Goal: Navigation & Orientation: Find specific page/section

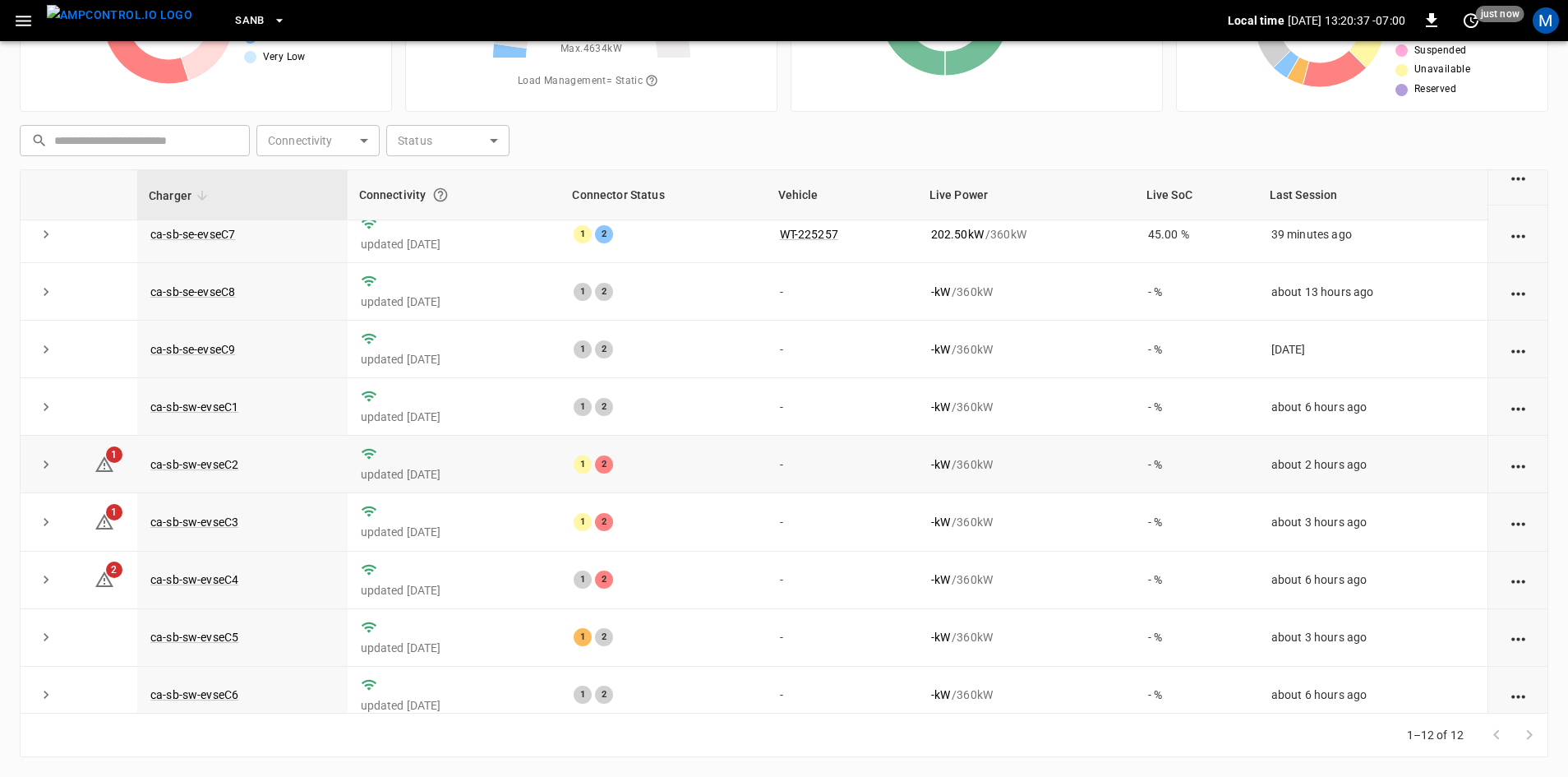
scroll to position [208, 0]
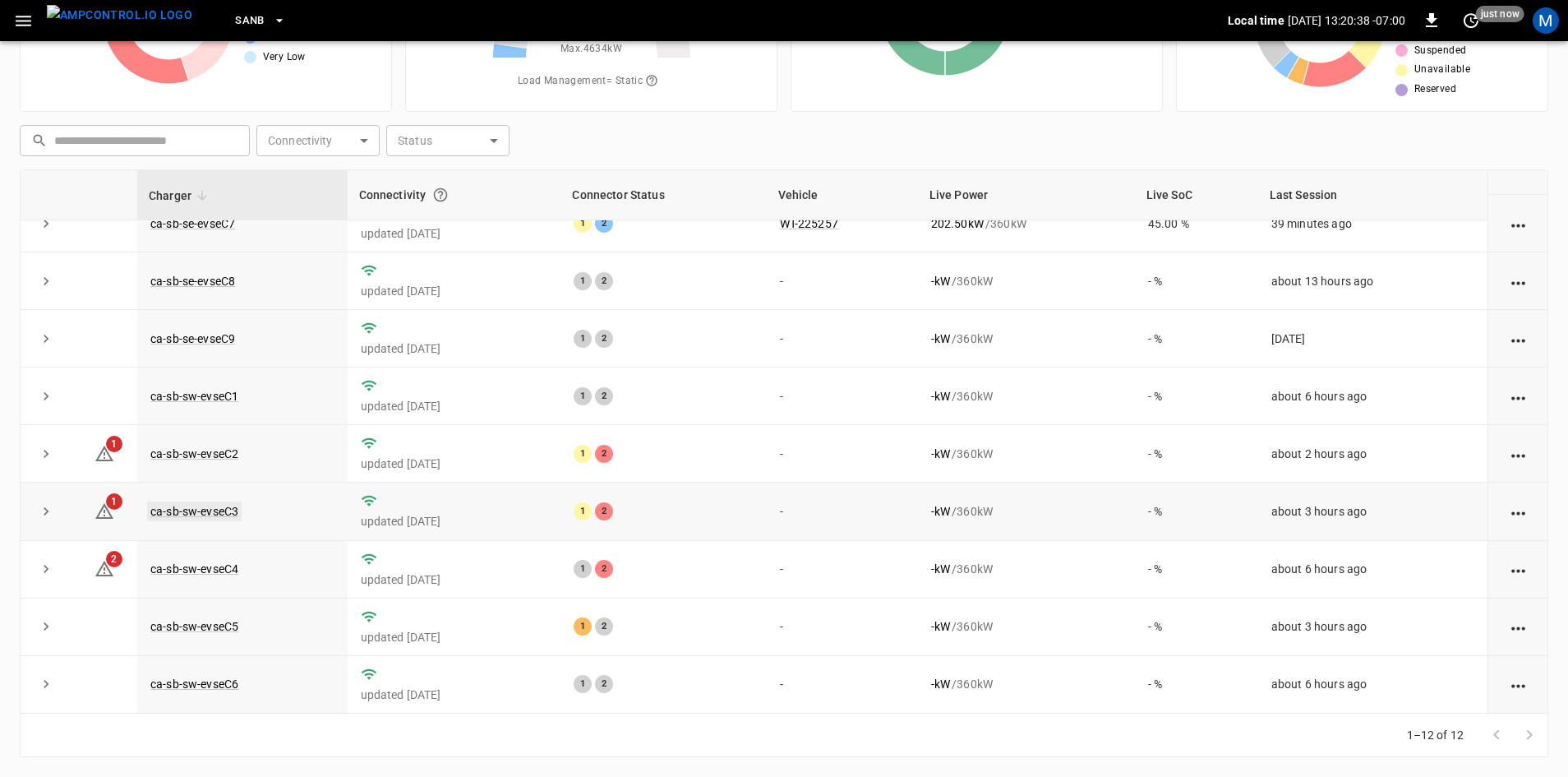
click at [204, 509] on link "ca-sb-sw-evseC3" at bounding box center [194, 510] width 94 height 20
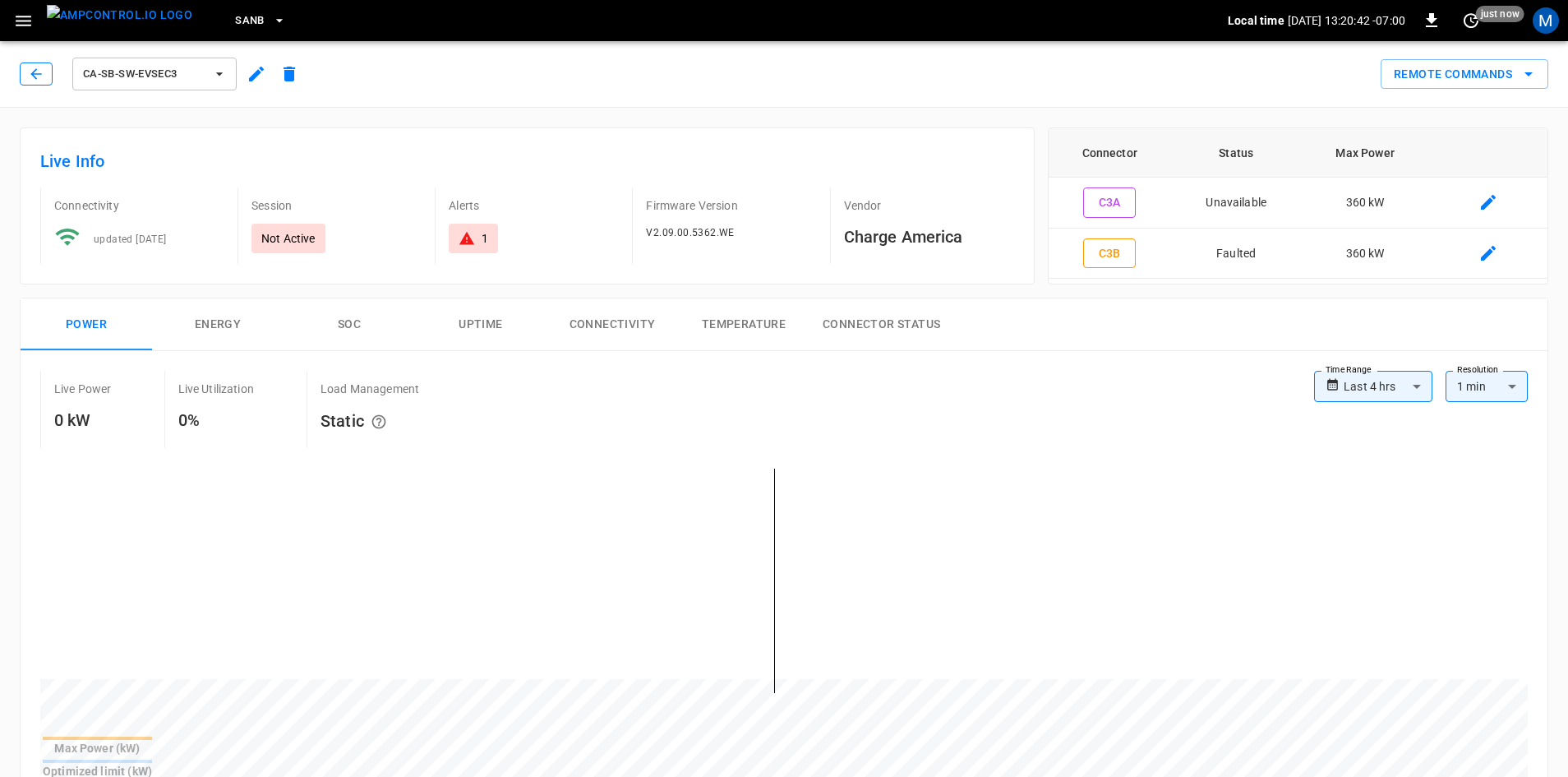
click at [37, 70] on icon "button" at bounding box center [36, 73] width 16 height 16
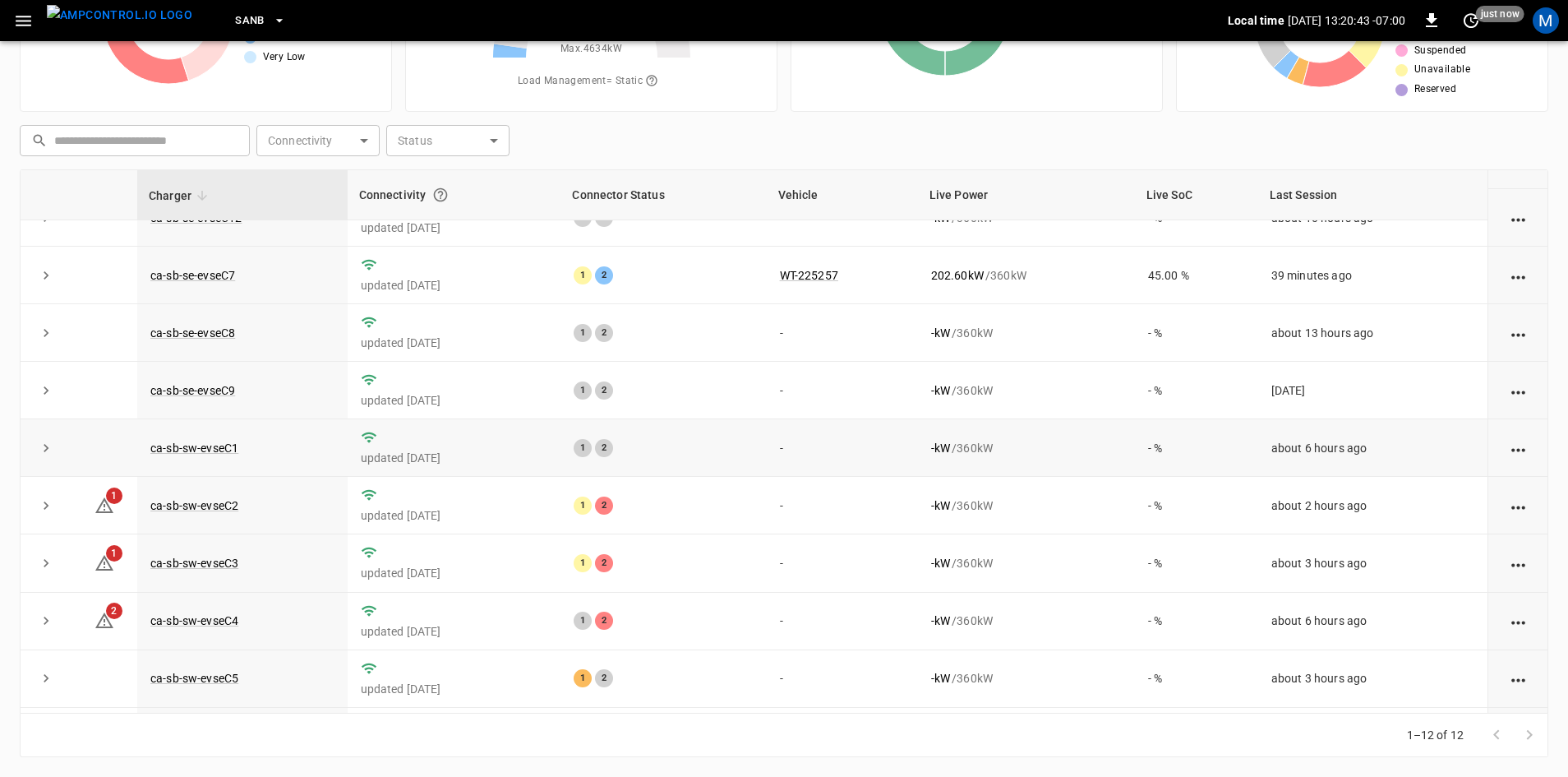
scroll to position [208, 0]
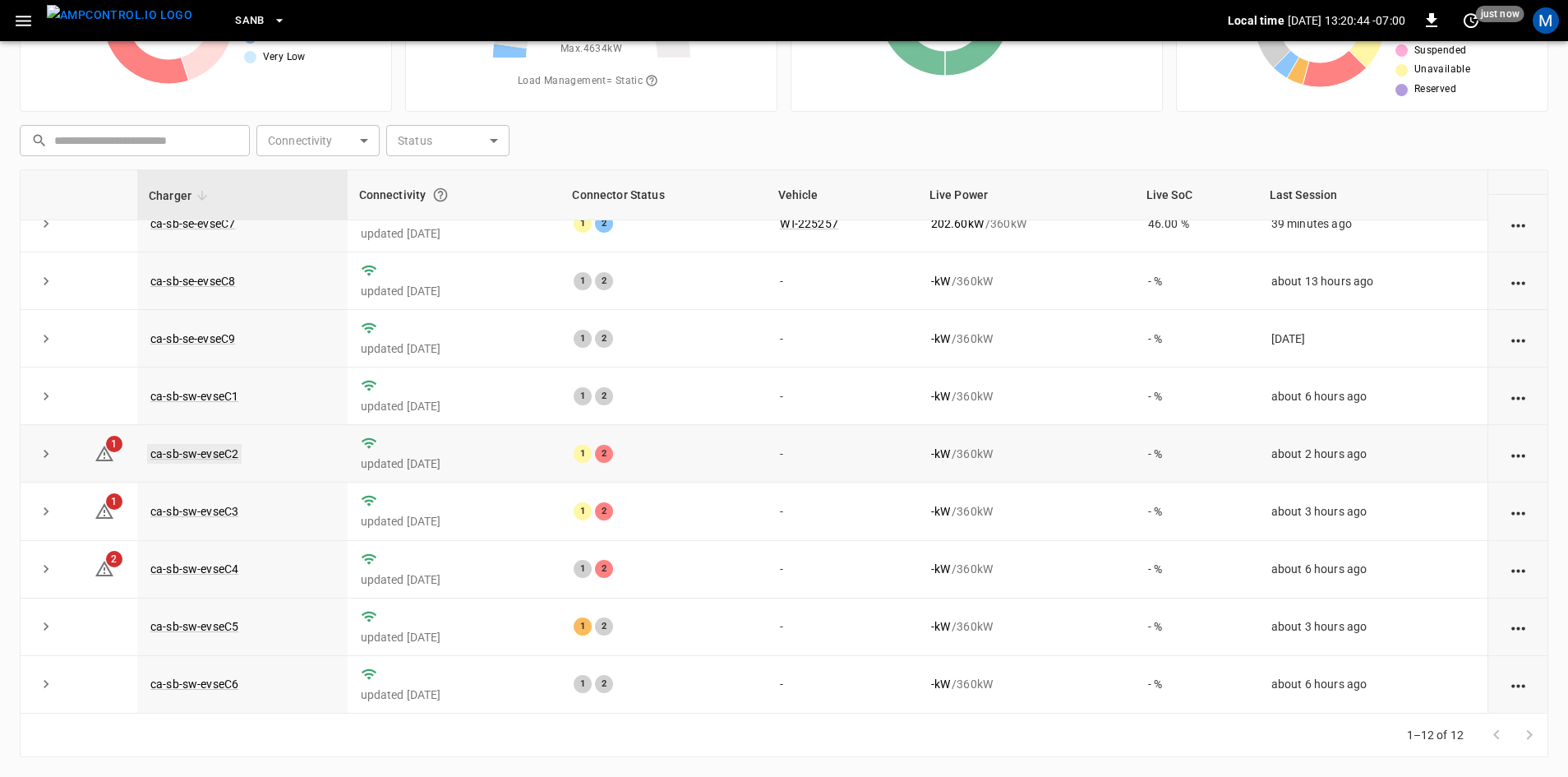
click at [227, 453] on link "ca-sb-sw-evseC2" at bounding box center [194, 453] width 94 height 20
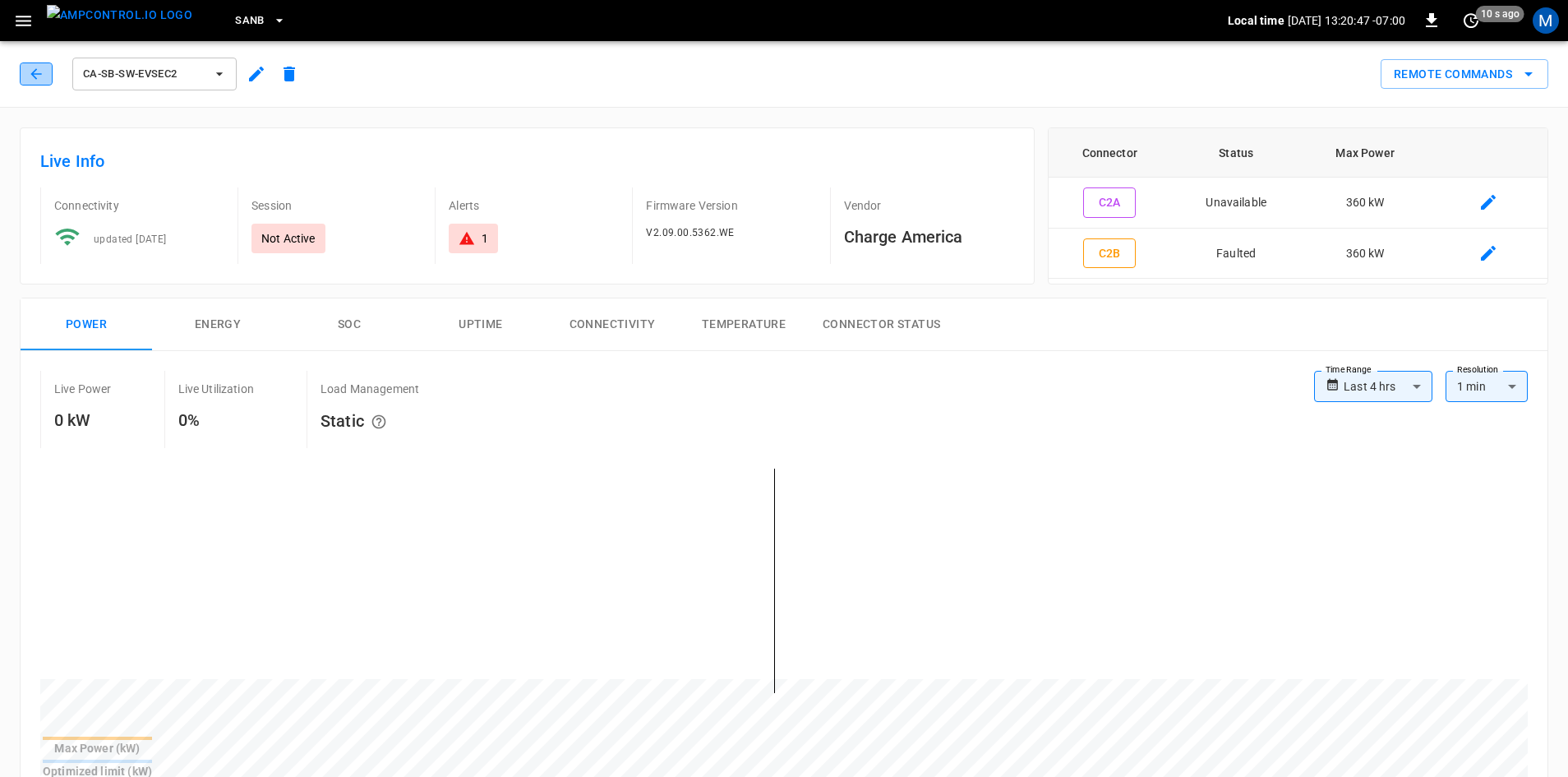
click at [29, 72] on icon "button" at bounding box center [36, 73] width 16 height 16
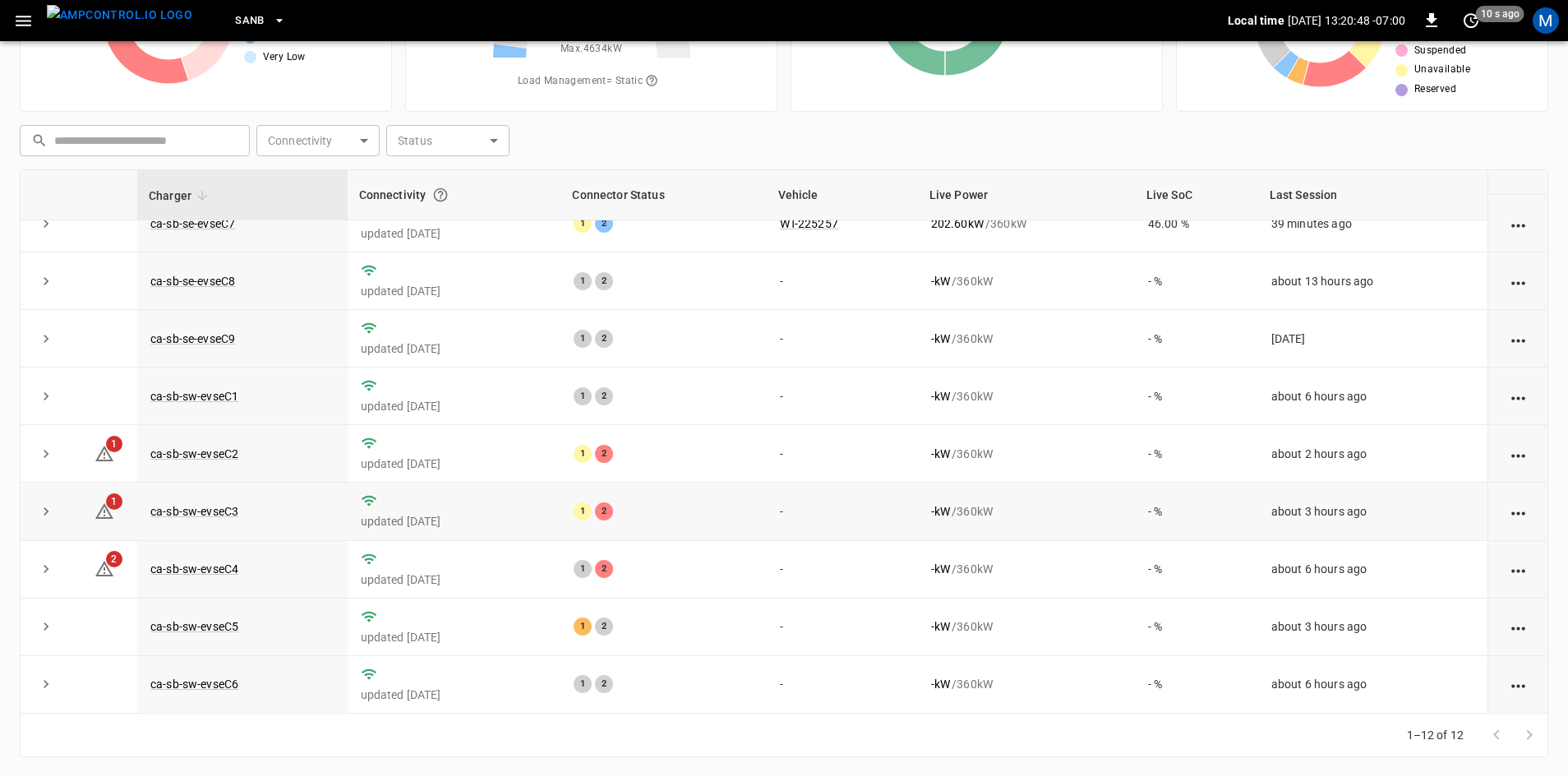
scroll to position [208, 0]
click at [213, 567] on link "ca-sb-sw-evseC4" at bounding box center [194, 568] width 94 height 20
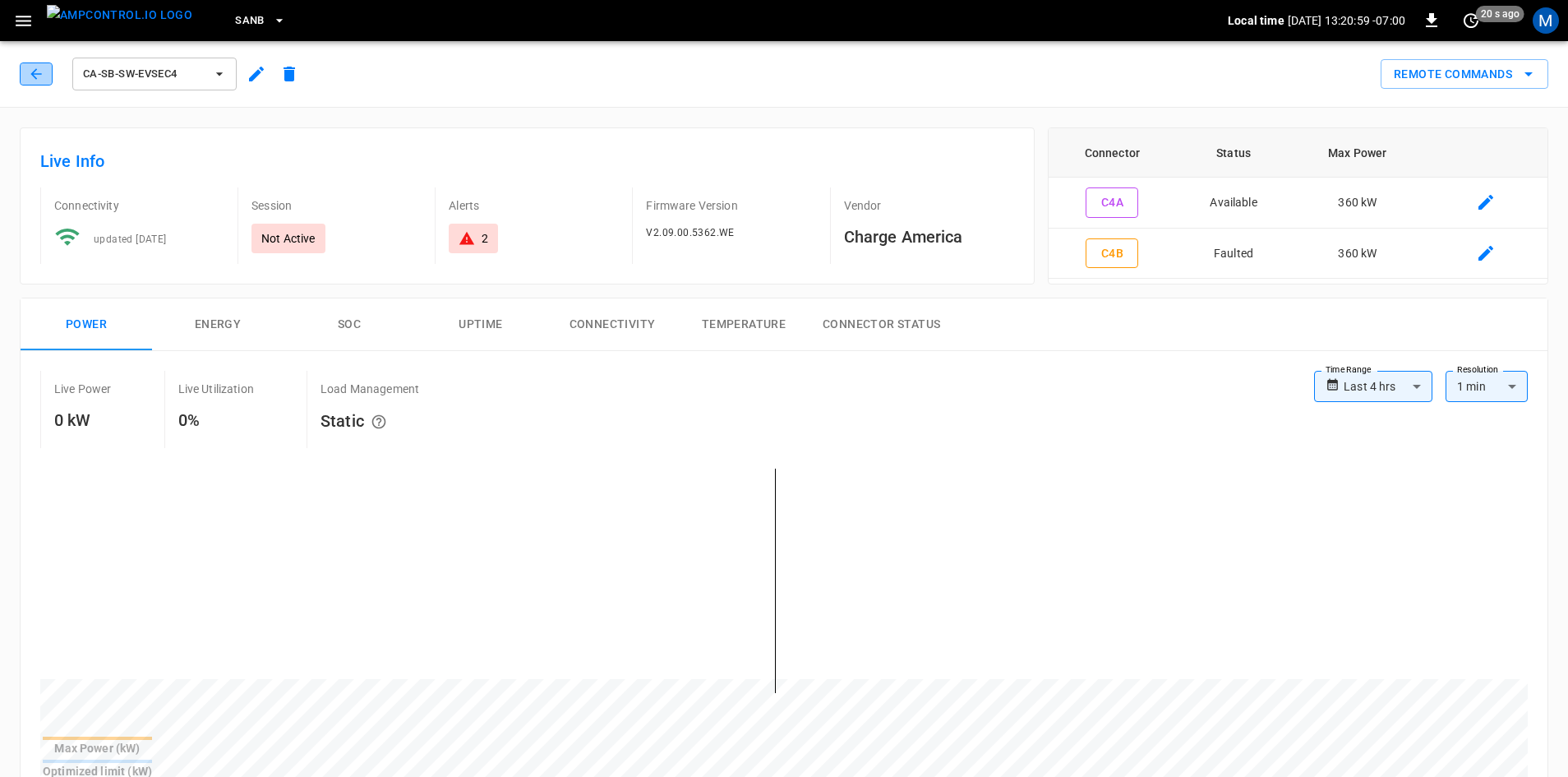
click at [24, 71] on button "button" at bounding box center [36, 73] width 33 height 23
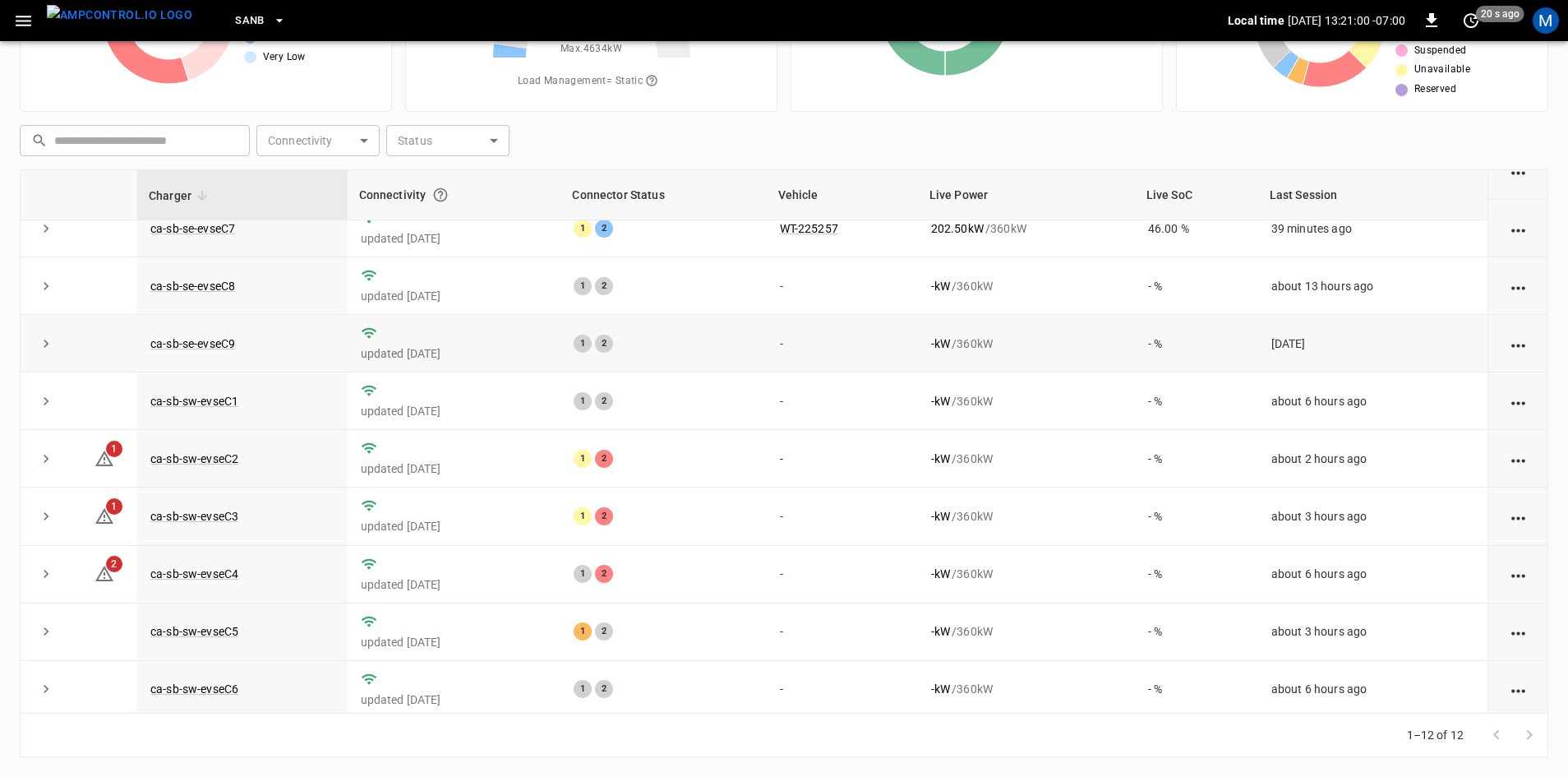
scroll to position [208, 0]
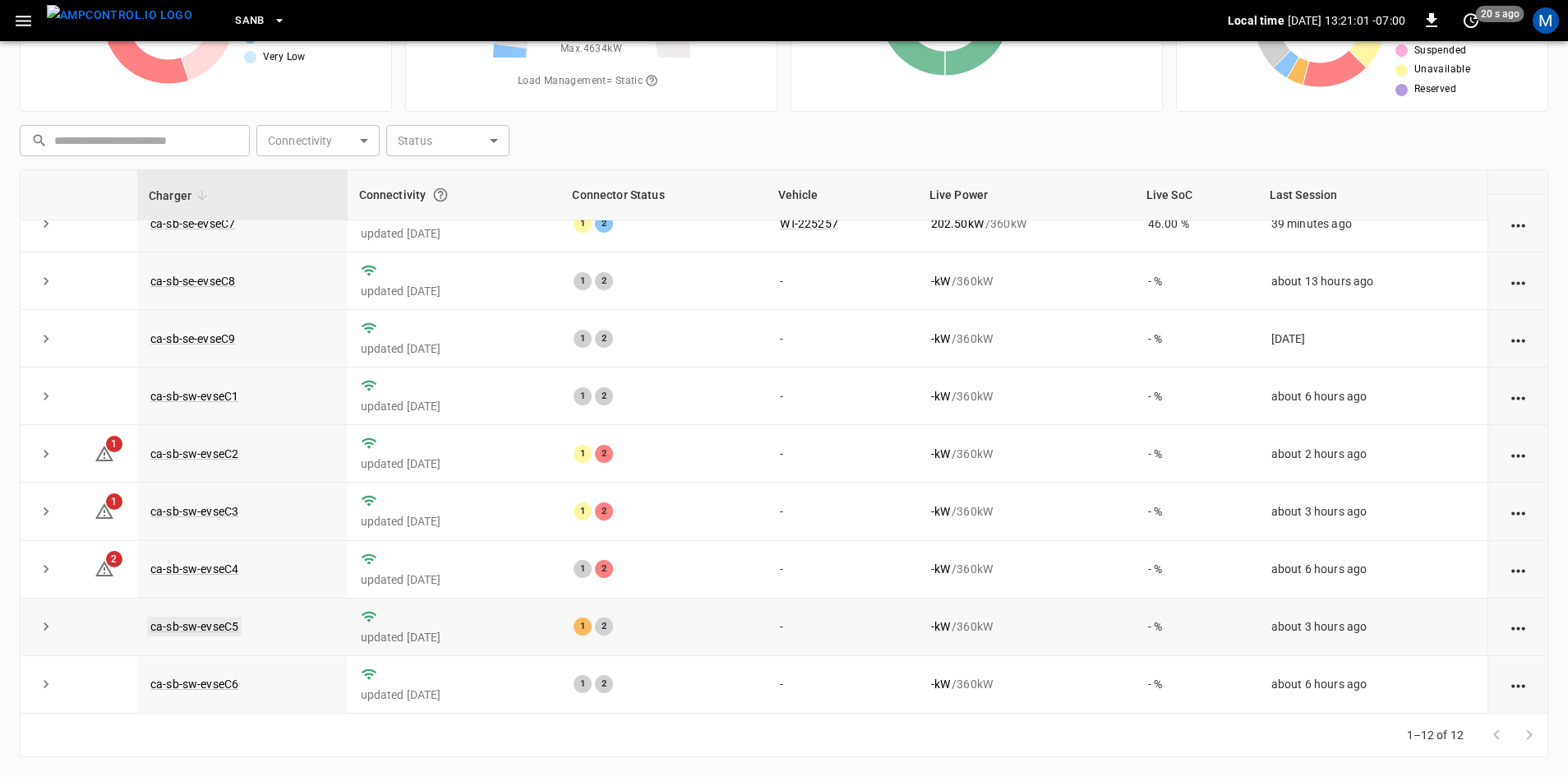
click at [223, 628] on link "ca-sb-sw-evseC5" at bounding box center [194, 625] width 94 height 20
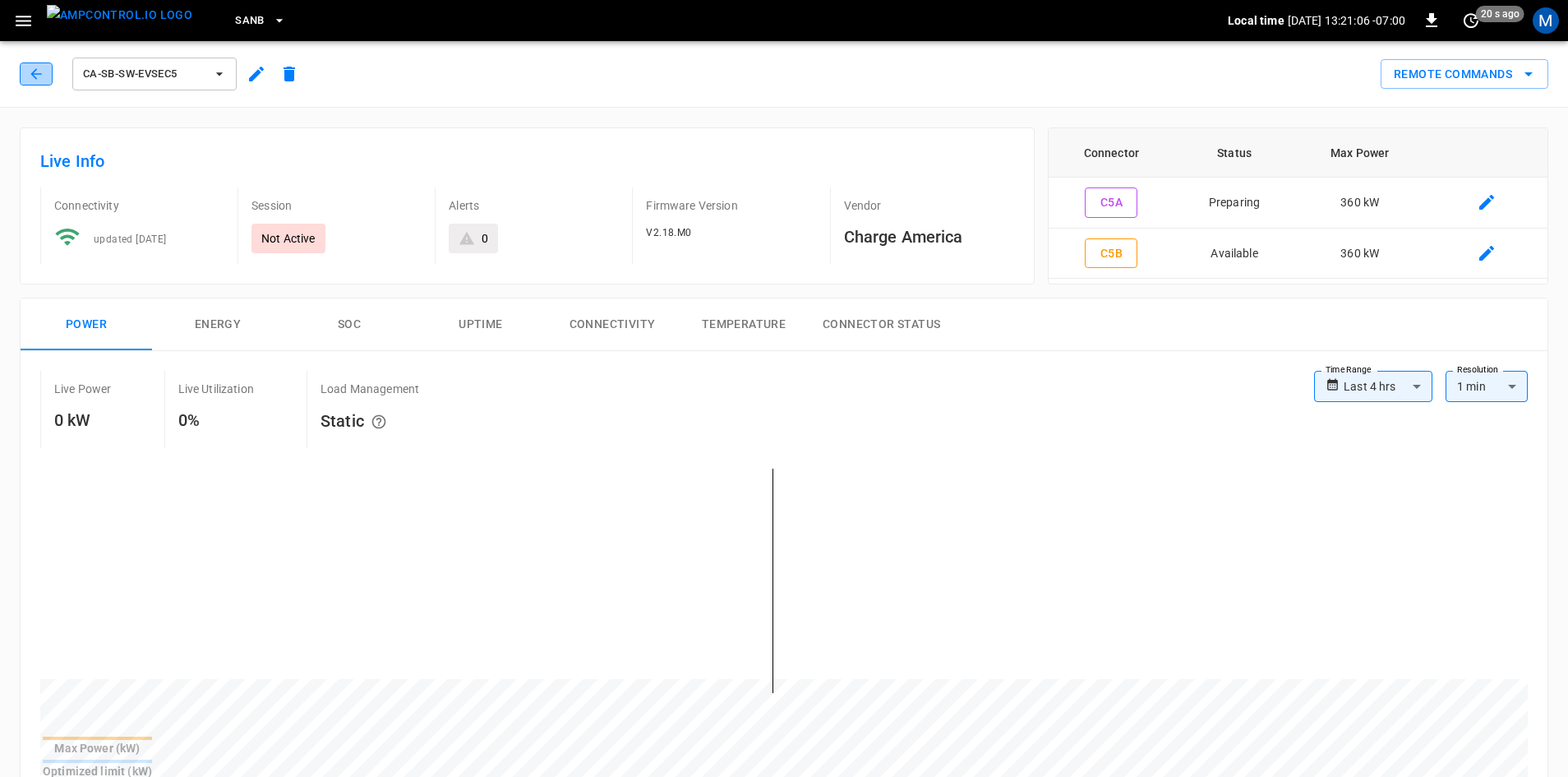
click at [36, 70] on icon "button" at bounding box center [35, 73] width 10 height 10
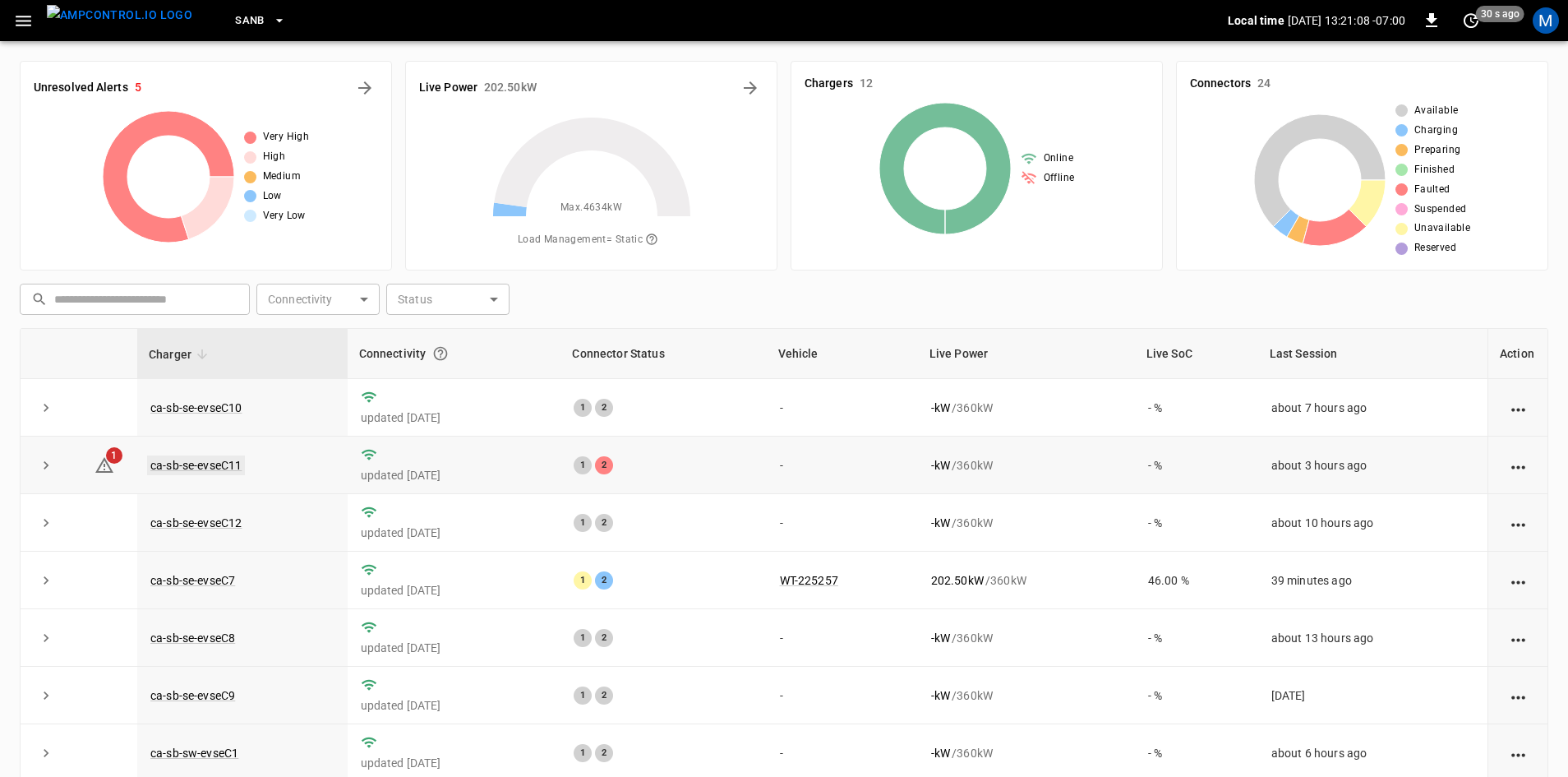
click at [232, 470] on link "ca-sb-se-evseC11" at bounding box center [196, 464] width 98 height 20
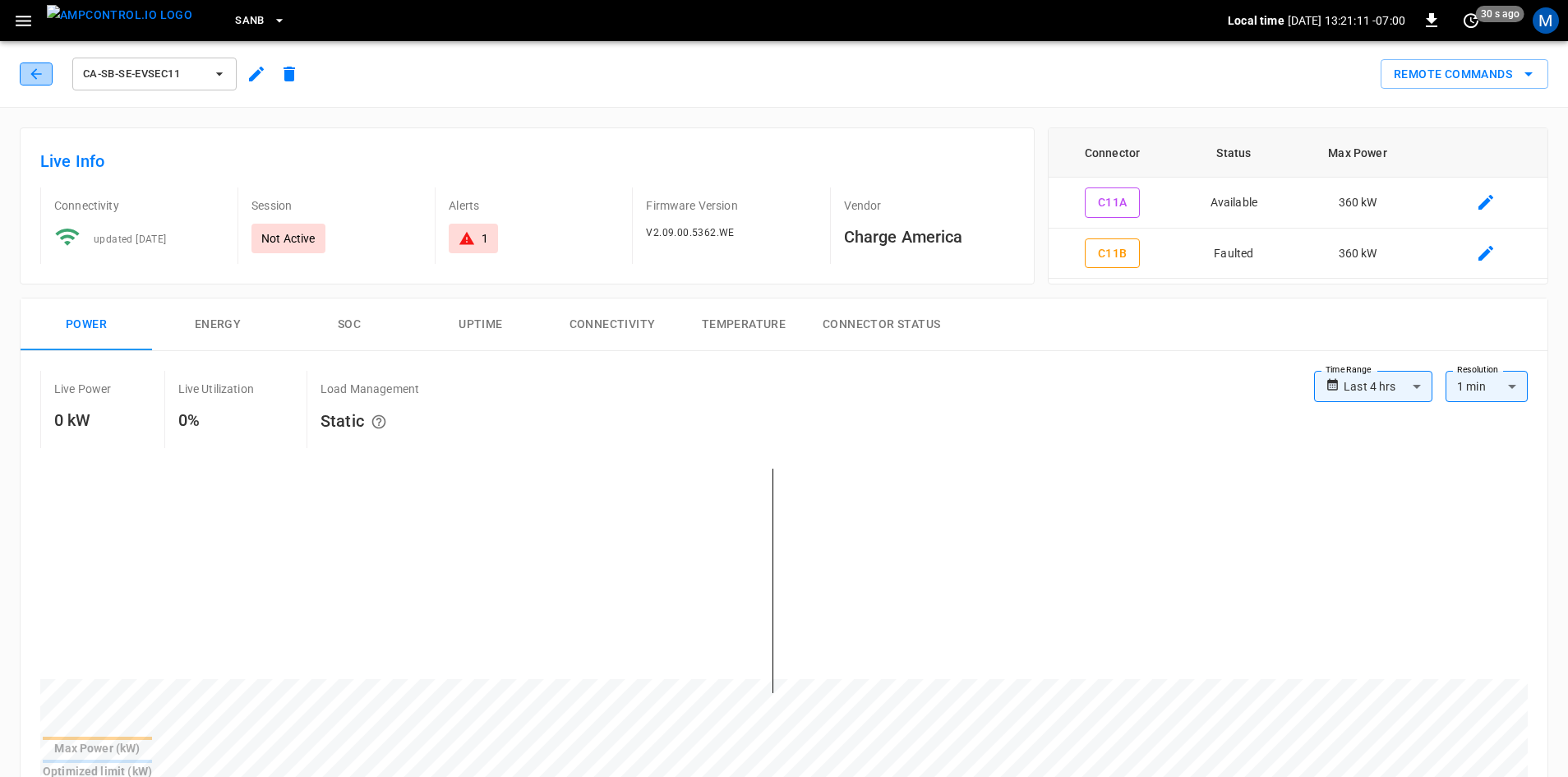
click at [29, 75] on icon "button" at bounding box center [36, 73] width 16 height 16
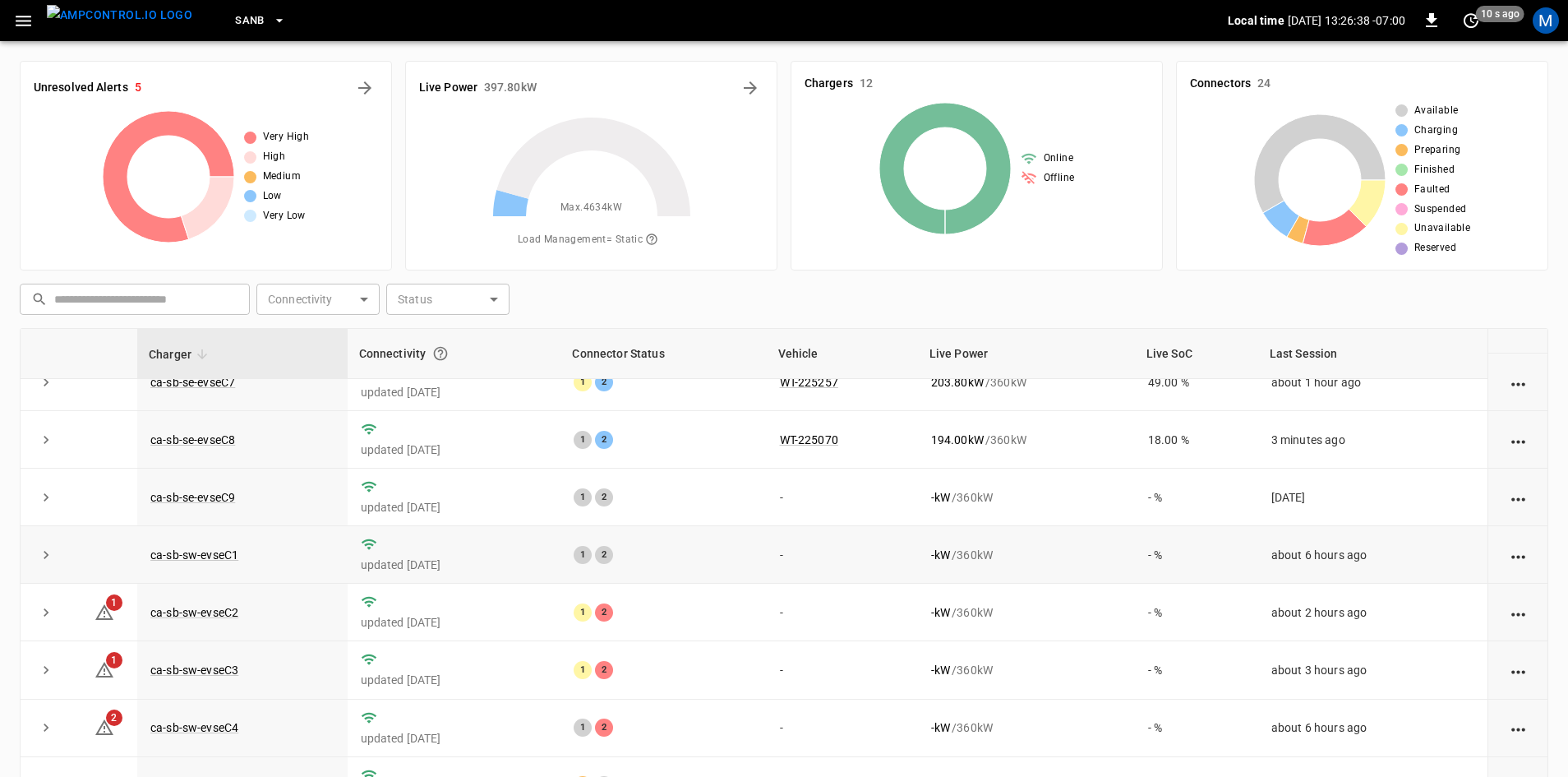
scroll to position [158, 0]
